Goal: Entertainment & Leisure: Consume media (video, audio)

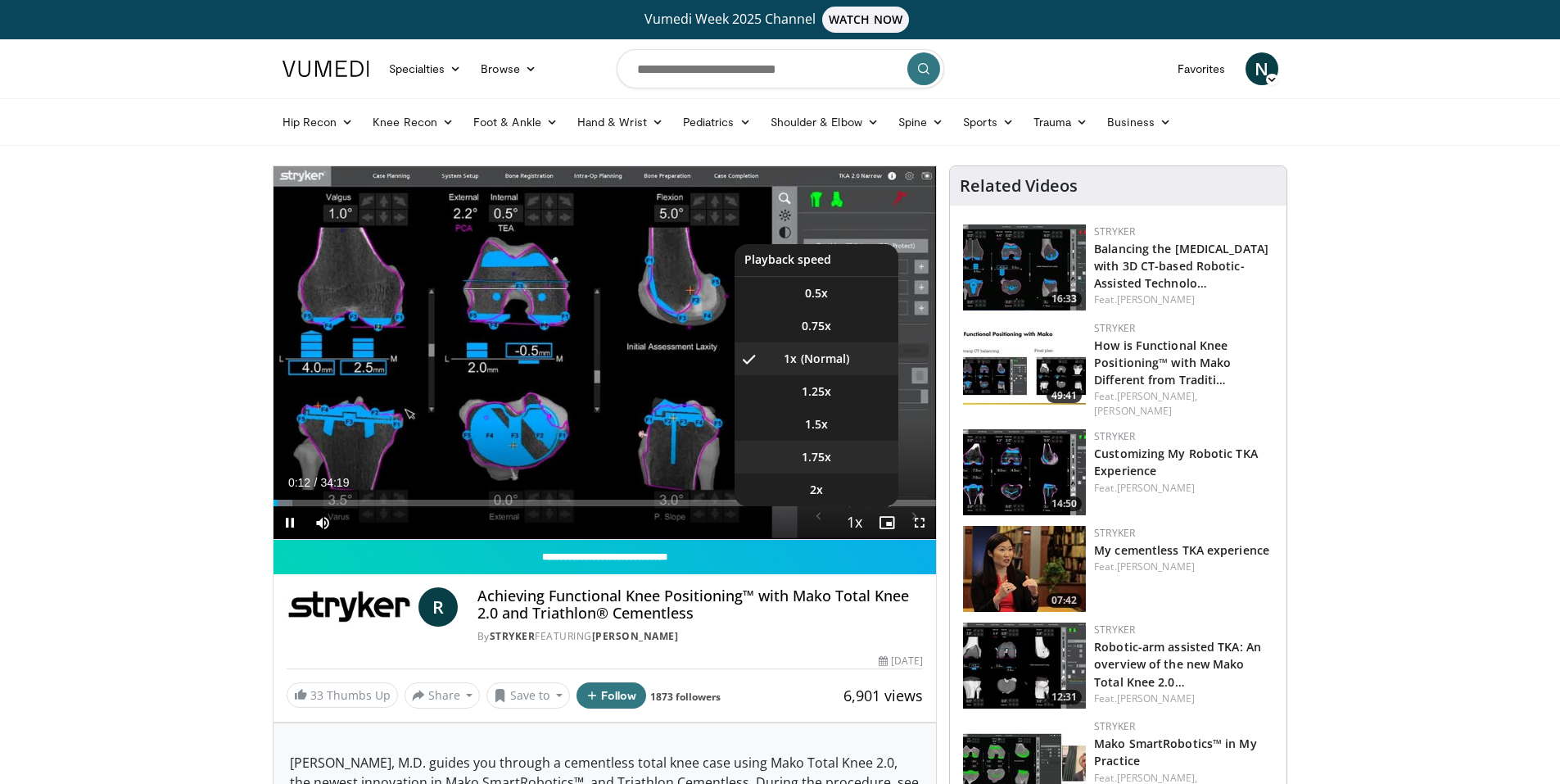
click at [799, 449] on li "1.75x" at bounding box center [816, 457] width 163 height 33
click at [812, 358] on li "1x" at bounding box center [816, 359] width 163 height 33
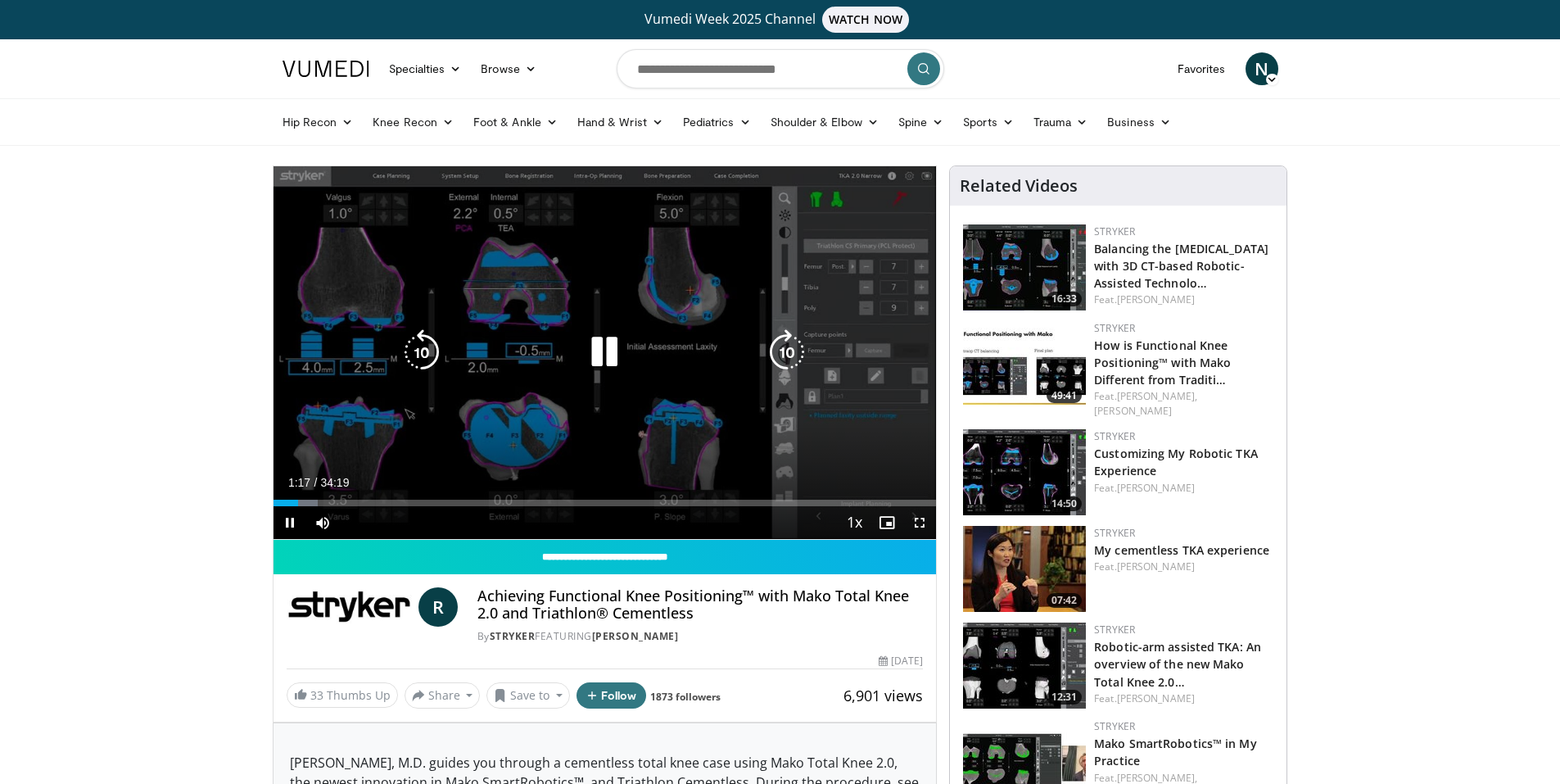
click at [609, 356] on icon "Video Player" at bounding box center [604, 351] width 46 height 46
